Goal: Task Accomplishment & Management: Manage account settings

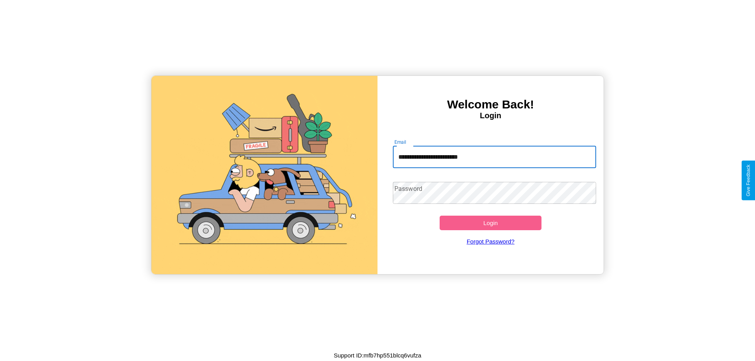
type input "**********"
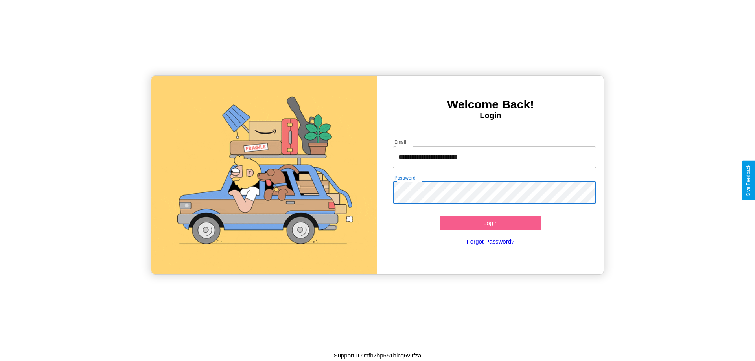
click at [490, 223] on button "Login" at bounding box center [490, 223] width 102 height 15
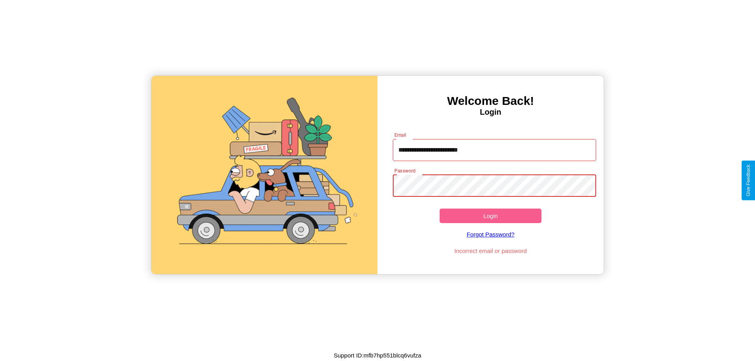
click at [490, 216] on button "Login" at bounding box center [490, 216] width 102 height 15
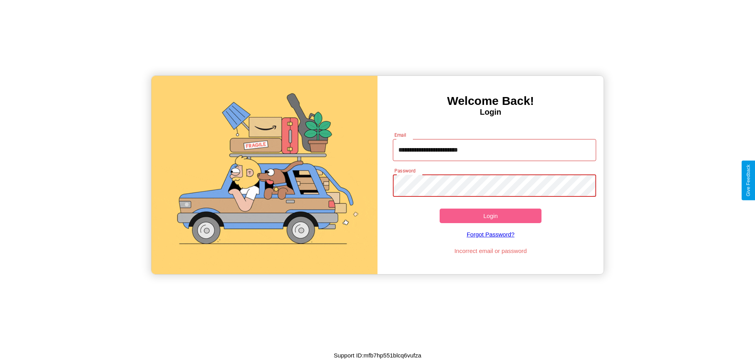
click at [490, 216] on button "Login" at bounding box center [490, 216] width 102 height 15
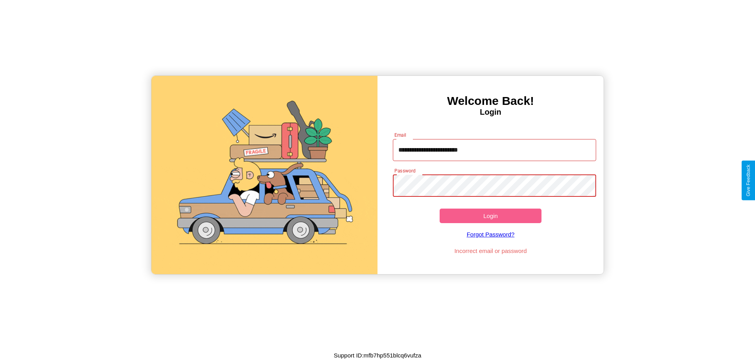
click at [490, 216] on button "Login" at bounding box center [490, 216] width 102 height 15
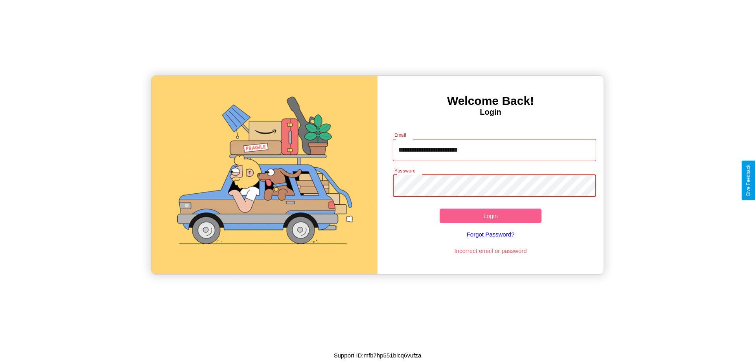
click at [490, 216] on button "Login" at bounding box center [490, 216] width 102 height 15
